Goal: Task Accomplishment & Management: Manage account settings

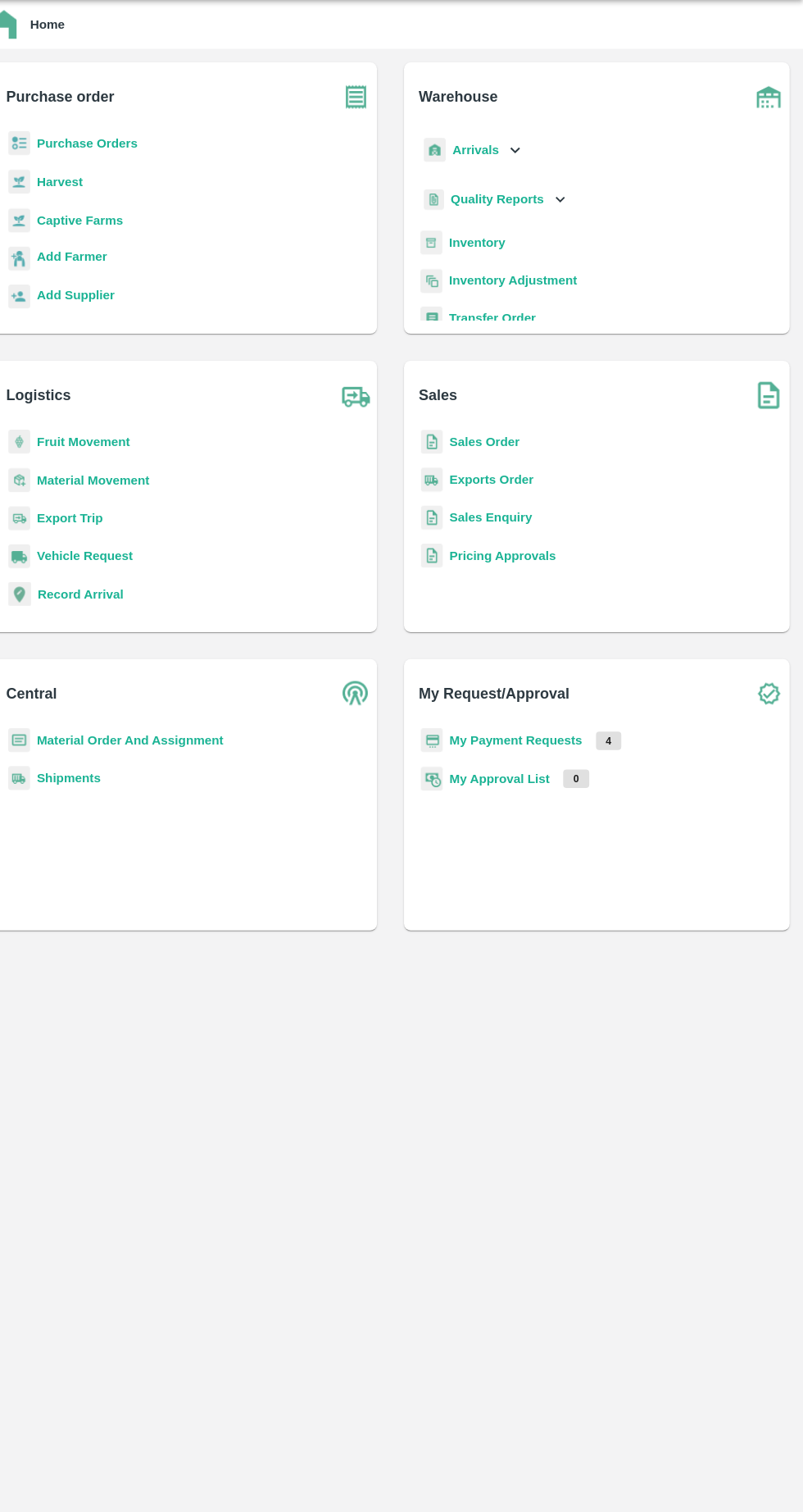
click at [556, 761] on b "My Payment Requests" at bounding box center [524, 761] width 130 height 13
